Goal: Find specific page/section: Find specific page/section

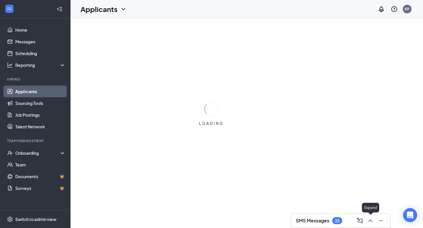
click at [372, 218] on icon "ChevronUp" at bounding box center [369, 220] width 7 height 7
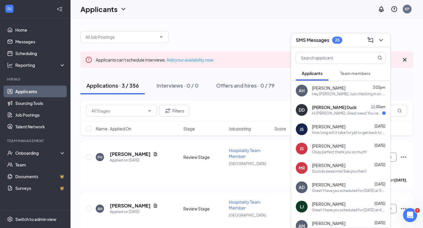
click at [332, 94] on div "Hey [PERSON_NAME], Just checking in on your interview" at bounding box center [349, 94] width 74 height 5
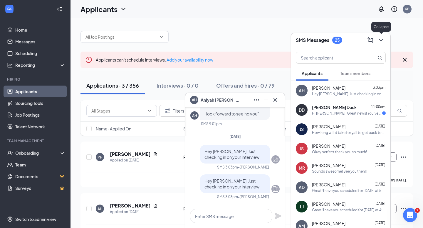
click at [384, 40] on button at bounding box center [380, 40] width 9 height 9
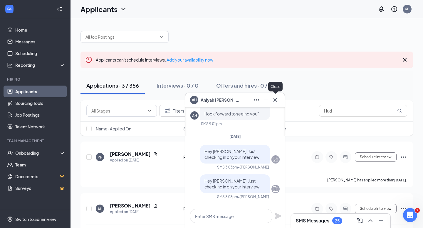
click at [275, 97] on icon "Cross" at bounding box center [274, 100] width 7 height 7
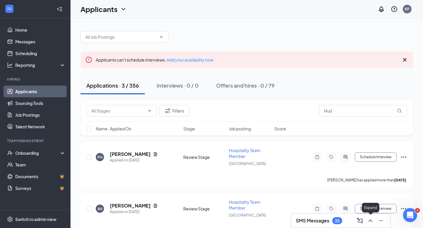
click at [370, 217] on icon "ChevronUp" at bounding box center [369, 220] width 7 height 7
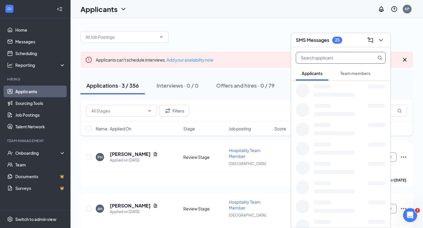
click at [322, 60] on input "text" at bounding box center [331, 57] width 70 height 11
click at [381, 40] on icon "ChevronDown" at bounding box center [380, 40] width 7 height 7
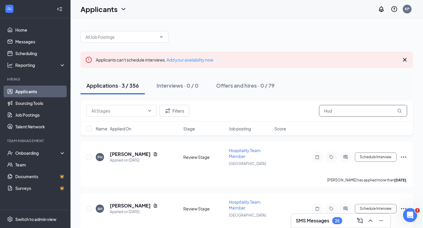
click at [348, 109] on input "Hud" at bounding box center [363, 111] width 88 height 12
type input "[PERSON_NAME]"
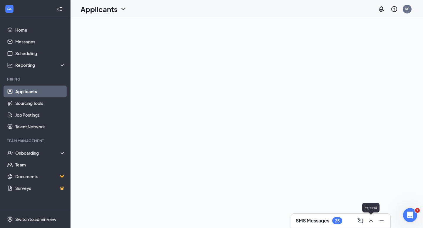
click at [370, 220] on icon "ChevronUp" at bounding box center [371, 221] width 4 height 2
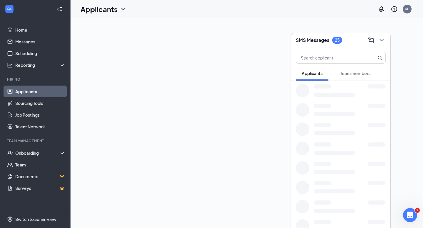
click at [329, 20] on div at bounding box center [246, 123] width 352 height 210
click at [383, 40] on icon "ChevronDown" at bounding box center [381, 40] width 7 height 7
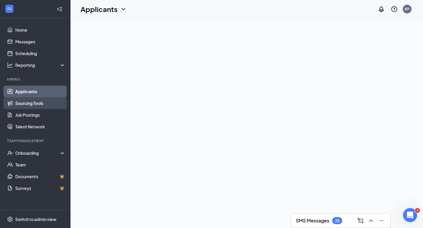
click at [36, 99] on link "Sourcing Tools" at bounding box center [40, 103] width 50 height 12
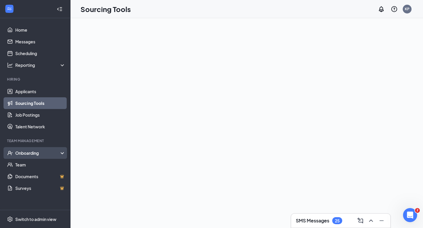
click at [36, 154] on div "Onboarding" at bounding box center [40, 153] width 50 height 6
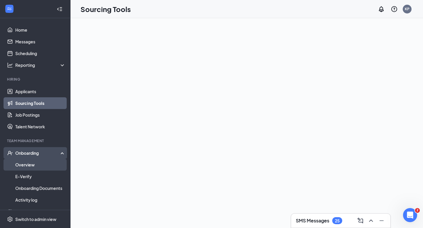
click at [31, 165] on link "Overview" at bounding box center [40, 165] width 50 height 12
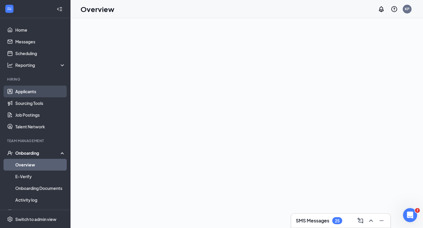
click at [50, 90] on link "Applicants" at bounding box center [40, 92] width 50 height 12
